Goal: Transaction & Acquisition: Purchase product/service

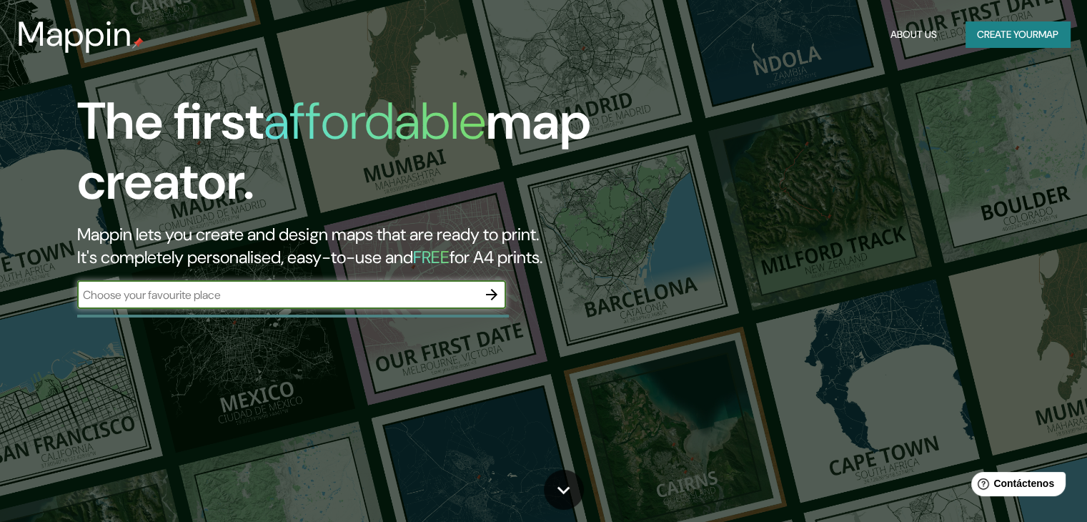
click at [453, 297] on div "The first affordable map creator. Mappin lets you create and design maps that a…" at bounding box center [349, 208] width 653 height 232
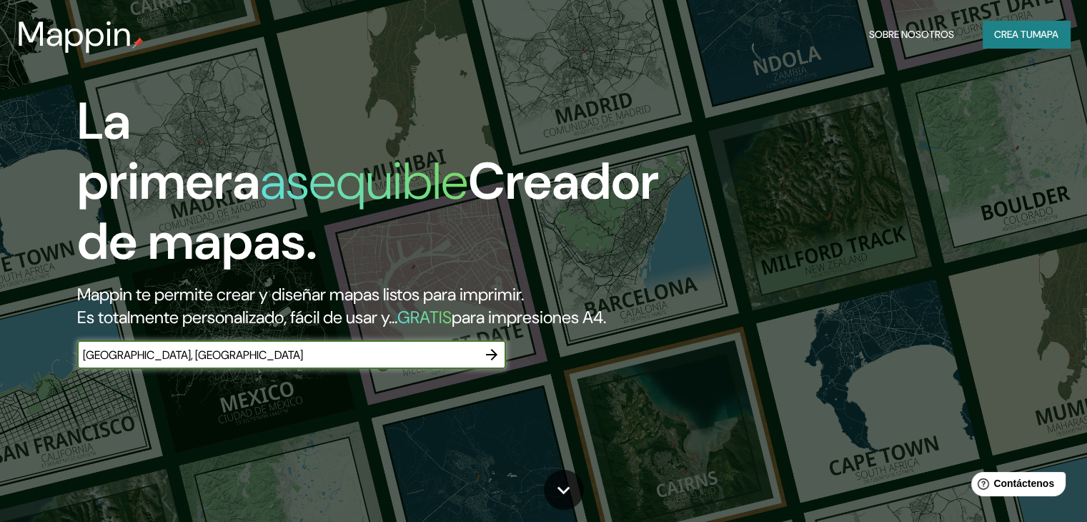
type input "[GEOGRAPHIC_DATA], [GEOGRAPHIC_DATA]"
click at [488, 363] on icon "button" at bounding box center [491, 354] width 17 height 17
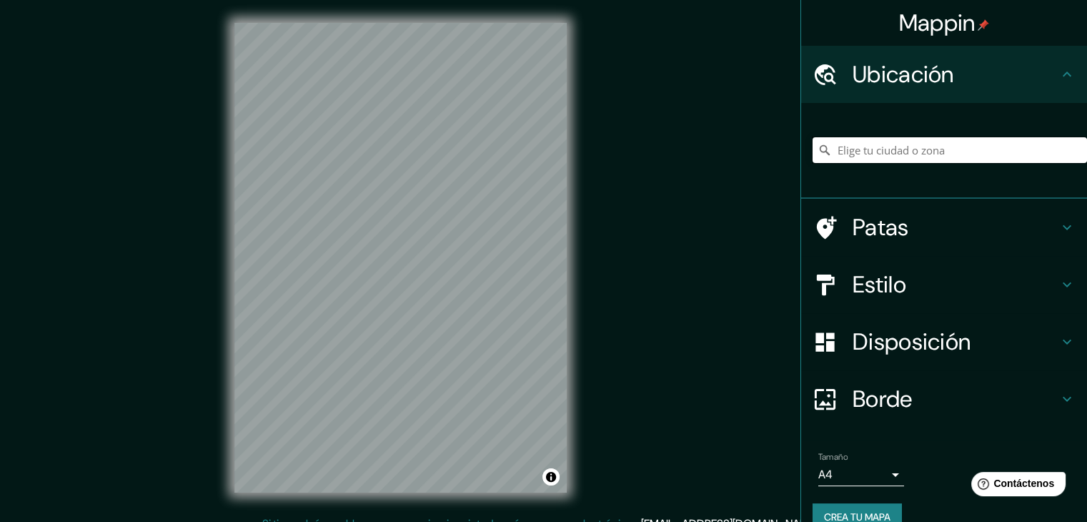
click at [856, 149] on input "Elige tu ciudad o zona" at bounding box center [950, 150] width 275 height 26
click at [1001, 140] on input "[GEOGRAPHIC_DATA], [GEOGRAPHIC_DATA], [GEOGRAPHIC_DATA]" at bounding box center [950, 150] width 275 height 26
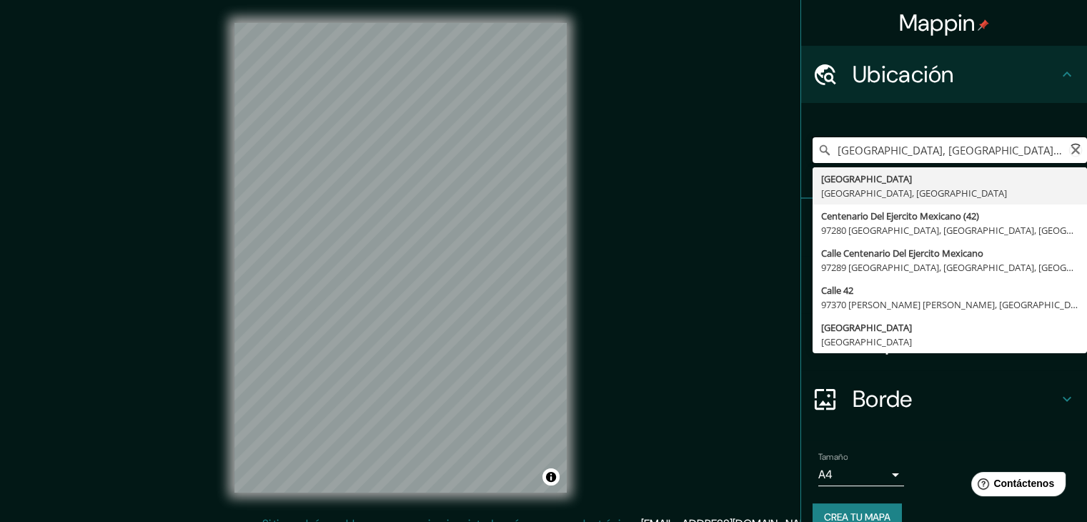
type input "[GEOGRAPHIC_DATA], [GEOGRAPHIC_DATA], [GEOGRAPHIC_DATA]"
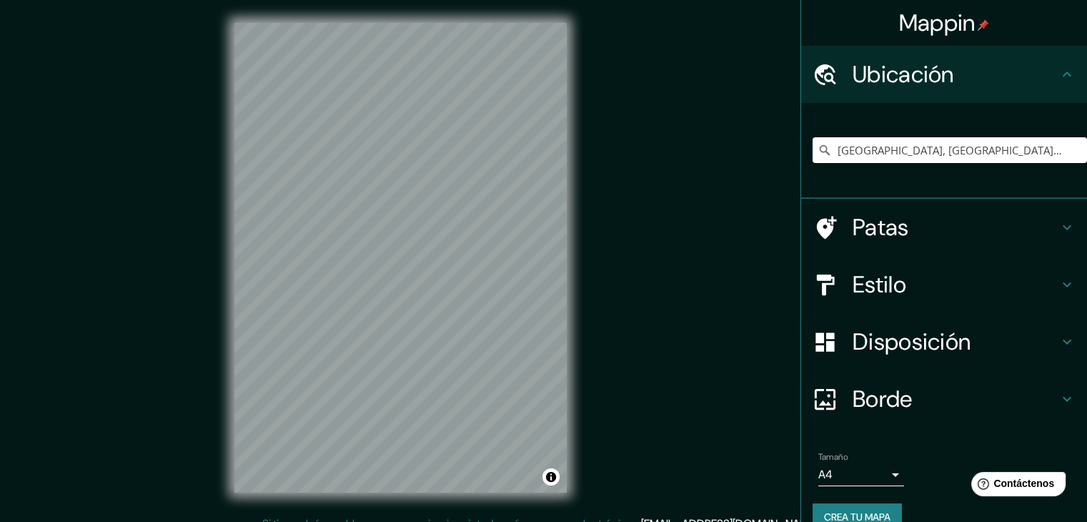
click at [870, 282] on font "Estilo" at bounding box center [880, 285] width 54 height 30
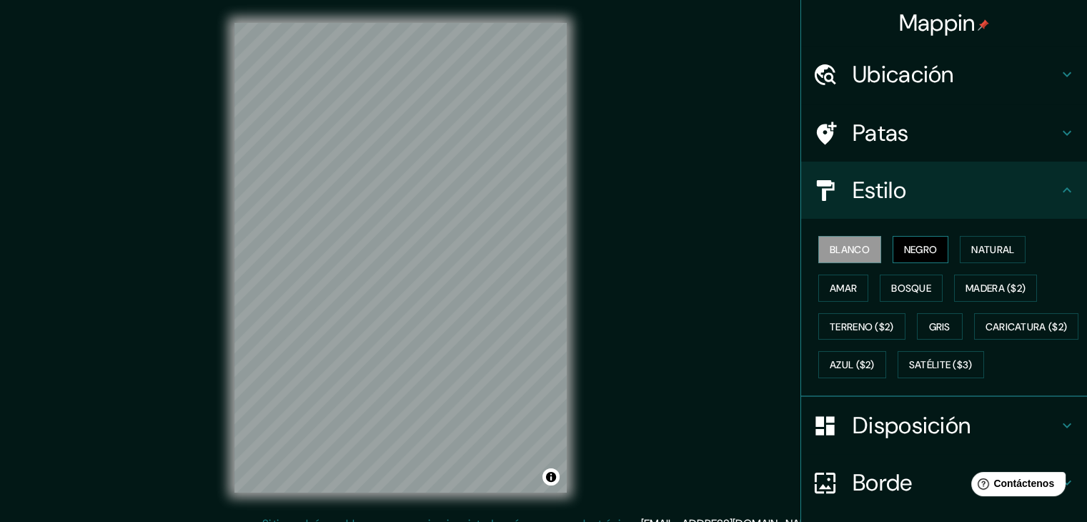
click at [904, 255] on font "Negro" at bounding box center [921, 249] width 34 height 13
click at [973, 243] on font "Natural" at bounding box center [993, 249] width 43 height 13
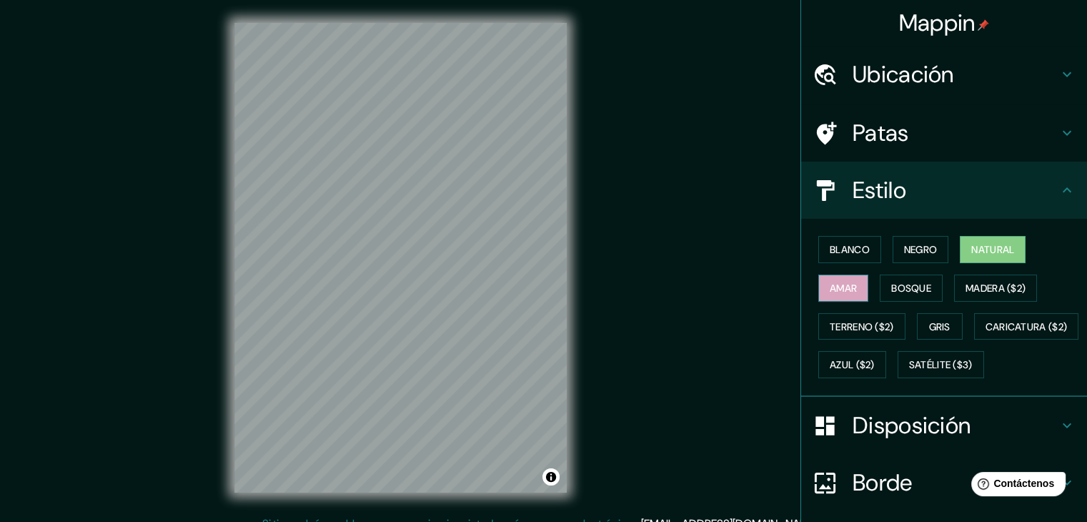
click at [835, 283] on font "Amar" at bounding box center [843, 288] width 27 height 13
click at [902, 284] on font "Bosque" at bounding box center [912, 288] width 40 height 13
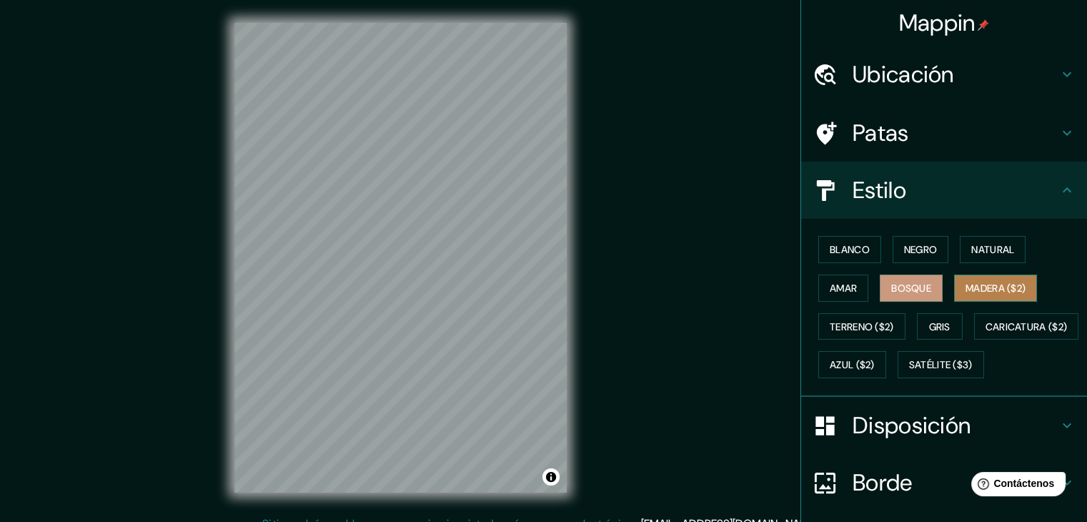
click at [1012, 288] on font "Madera ($2)" at bounding box center [996, 288] width 60 height 13
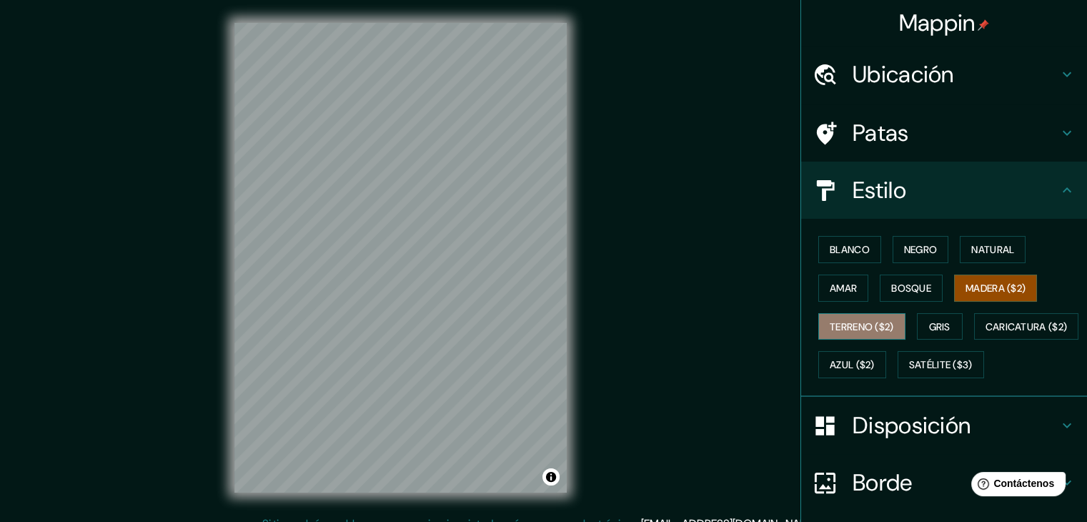
click at [895, 327] on button "Terreno ($2)" at bounding box center [862, 326] width 87 height 27
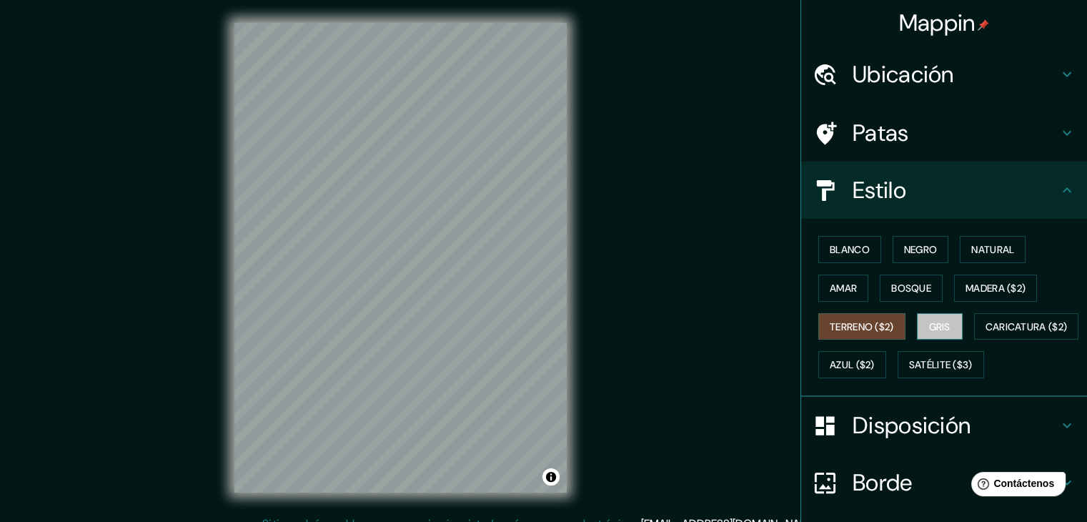
click at [918, 322] on button "Gris" at bounding box center [940, 326] width 46 height 27
click at [878, 346] on div "Blanco Negro Natural Amar Bosque Madera ($2) Terreno ($2) Gris Caricatura ($2) …" at bounding box center [950, 307] width 275 height 154
click at [867, 334] on button "Terreno ($2)" at bounding box center [862, 326] width 87 height 27
click at [974, 340] on button "Caricatura ($2)" at bounding box center [1026, 326] width 105 height 27
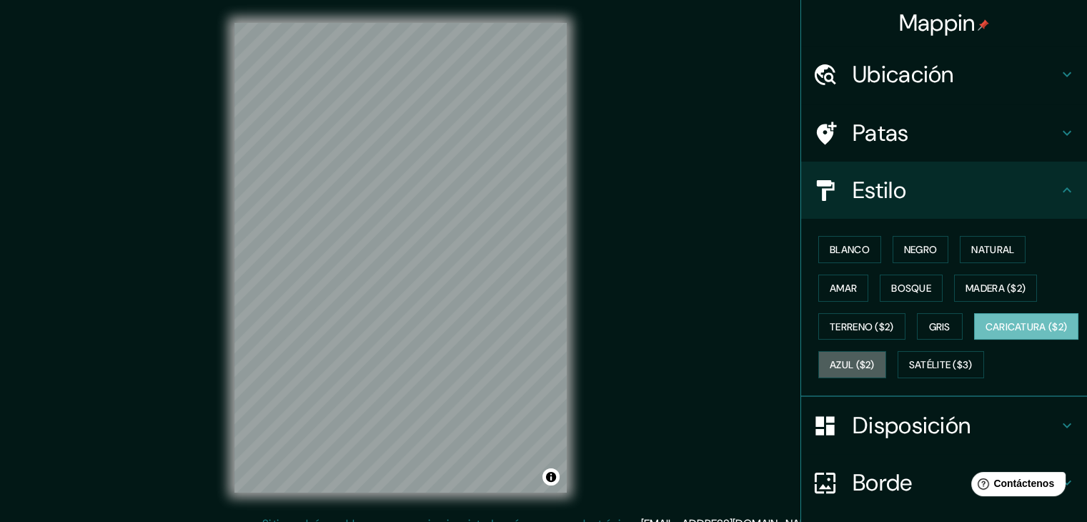
drag, startPoint x: 947, startPoint y: 358, endPoint x: 904, endPoint y: 379, distance: 47.6
click at [875, 359] on font "Azul ($2)" at bounding box center [852, 365] width 45 height 13
drag, startPoint x: 857, startPoint y: 407, endPoint x: 852, endPoint y: 355, distance: 52.4
click at [909, 374] on font "Satélite ($3)" at bounding box center [941, 364] width 64 height 19
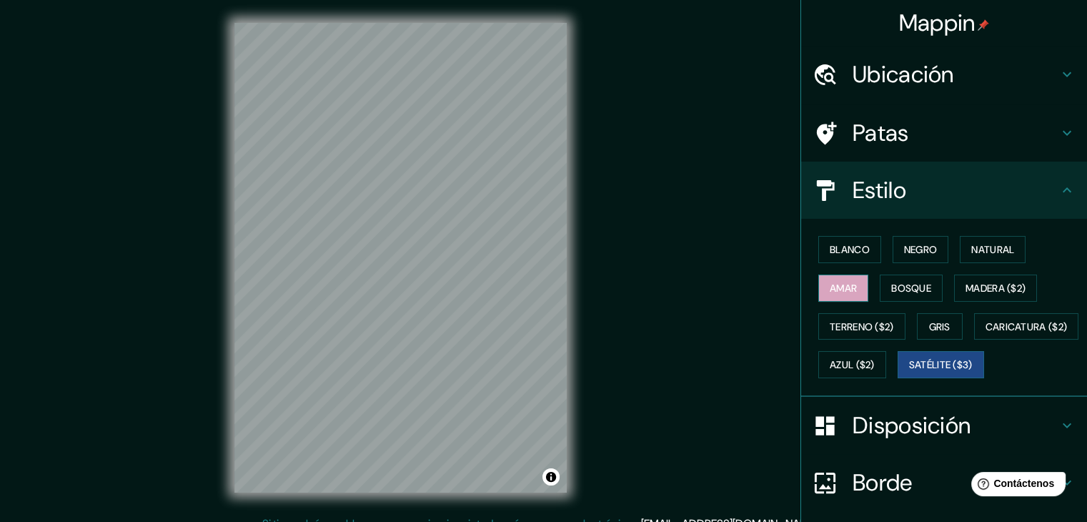
click at [835, 290] on font "Amar" at bounding box center [843, 288] width 27 height 13
